Goal: Information Seeking & Learning: Learn about a topic

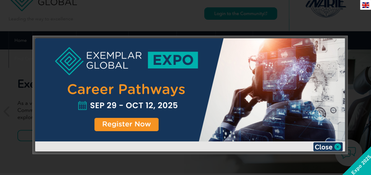
scroll to position [30, 0]
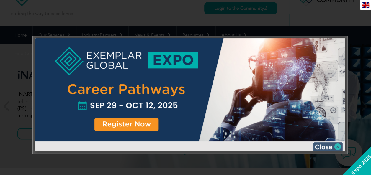
click at [337, 147] on img at bounding box center [328, 147] width 30 height 9
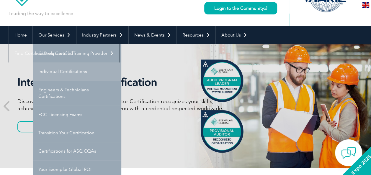
click at [63, 70] on link "Individual Certifications" at bounding box center [77, 72] width 89 height 18
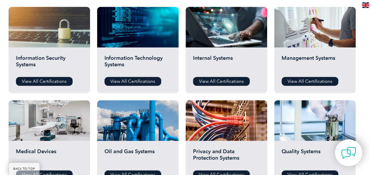
scroll to position [325, 0]
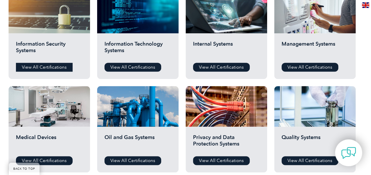
click at [54, 65] on link "View All Certifications" at bounding box center [44, 67] width 57 height 9
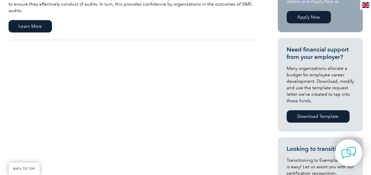
scroll to position [148, 0]
